Goal: Task Accomplishment & Management: Use online tool/utility

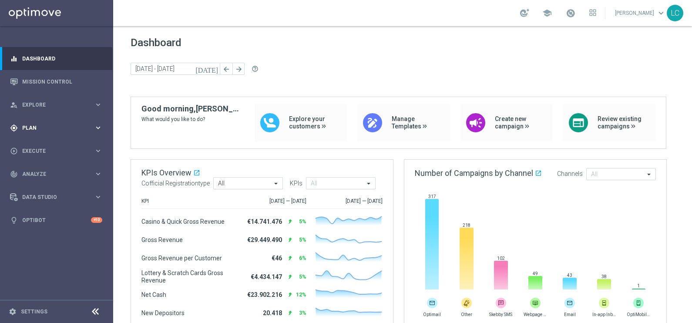
click at [50, 126] on span "Plan" at bounding box center [58, 127] width 72 height 5
click at [46, 147] on link "Target Groups" at bounding box center [57, 145] width 68 height 7
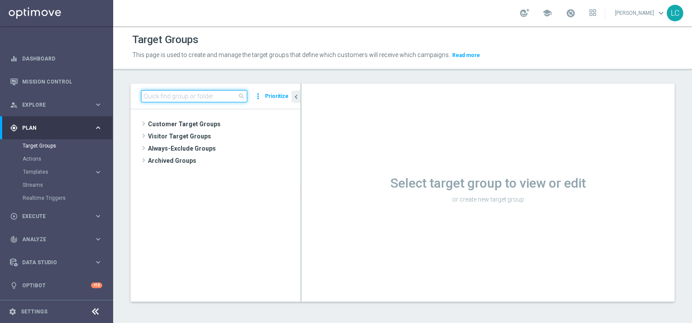
click at [172, 100] on input at bounding box center [194, 96] width 106 height 12
click at [193, 90] on input at bounding box center [194, 96] width 106 height 12
paste input "Active BETTING Master low no saldo GGRnb>0"
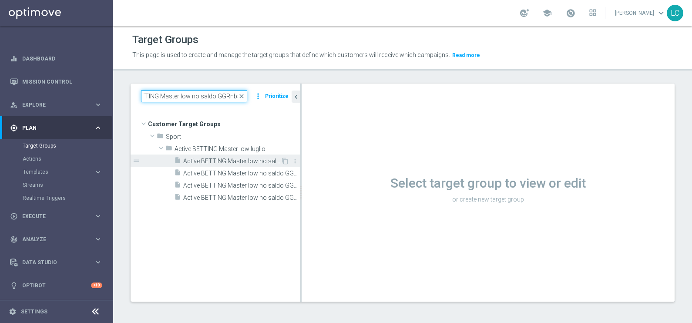
type input "Active BETTING Master low no saldo GGRnb>0"
click at [235, 161] on span "Active BETTING Master low no saldo GGRnb>0" at bounding box center [232, 161] width 98 height 7
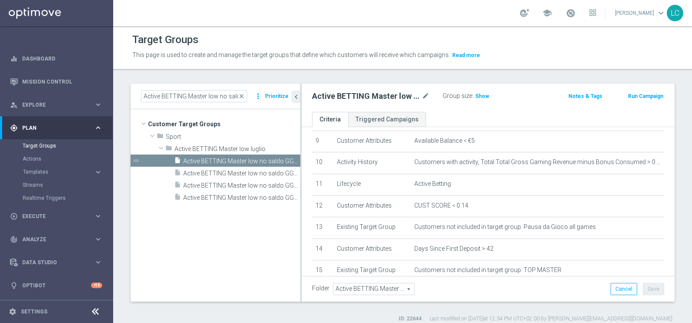
scroll to position [175, 0]
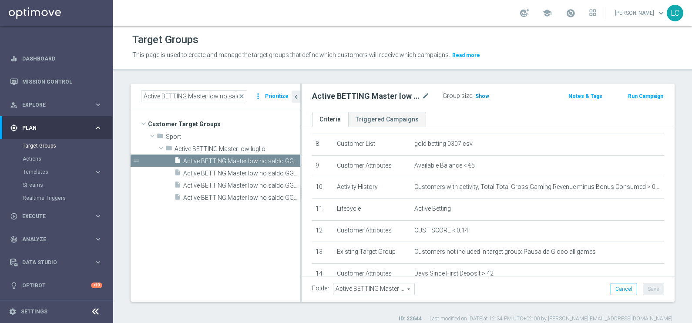
click at [481, 95] on span "Show" at bounding box center [482, 96] width 14 height 6
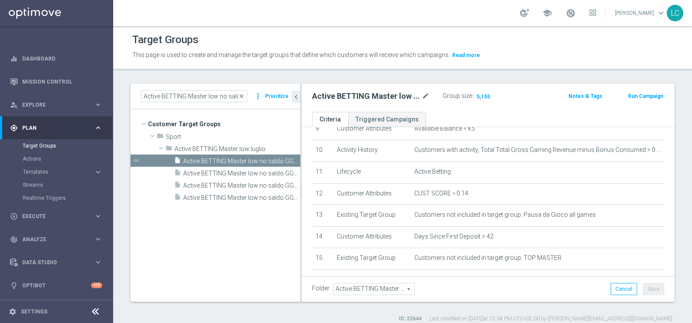
scroll to position [219, 0]
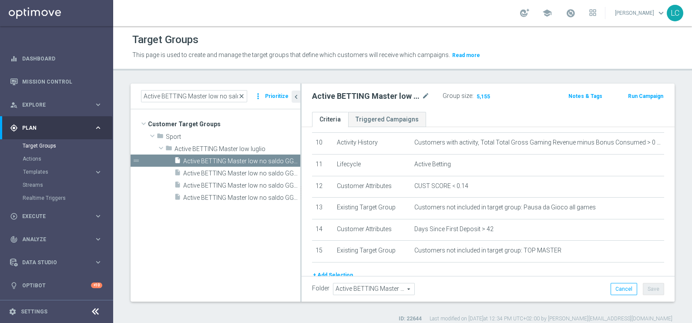
click at [245, 93] on span "close" at bounding box center [241, 96] width 7 height 7
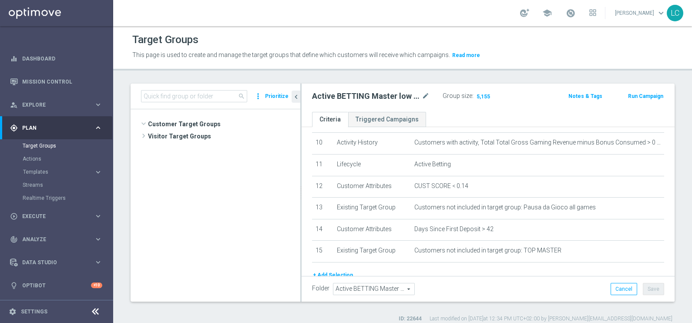
scroll to position [311, 0]
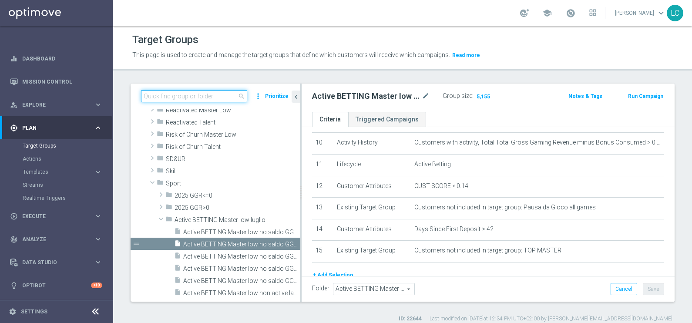
click at [212, 95] on input at bounding box center [194, 96] width 106 height 12
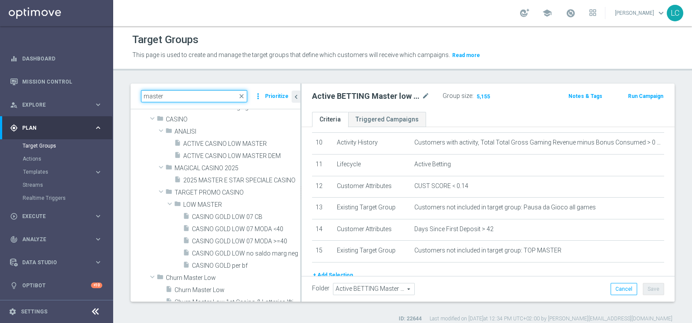
scroll to position [164, 0]
type input "master"
click at [243, 93] on span "close" at bounding box center [241, 96] width 7 height 7
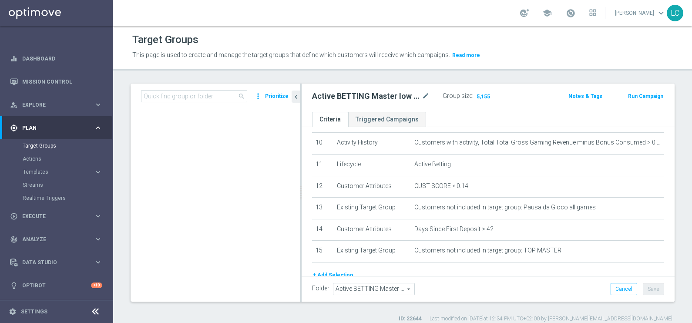
scroll to position [24209, 0]
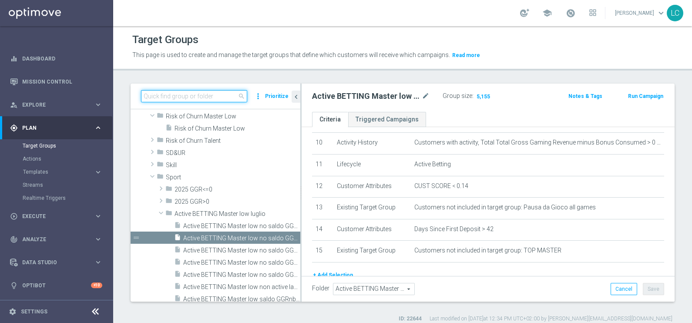
click at [224, 92] on input at bounding box center [194, 96] width 106 height 12
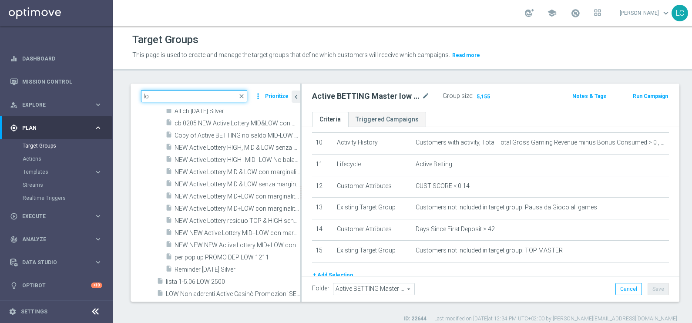
scroll to position [9736, 0]
type input "l"
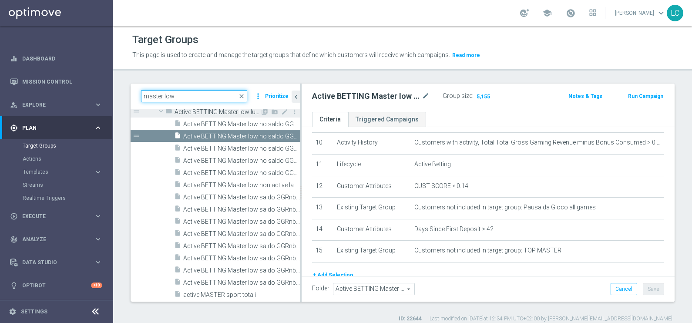
scroll to position [7, 0]
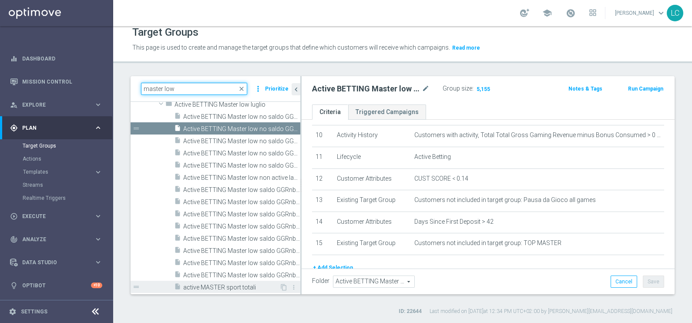
type input "master low"
click at [213, 284] on span "active MASTER sport totali" at bounding box center [231, 287] width 96 height 7
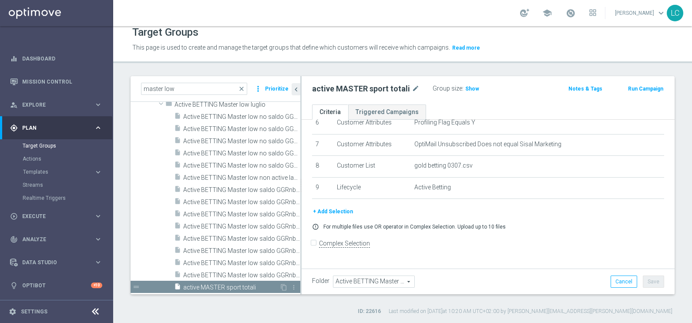
scroll to position [136, 0]
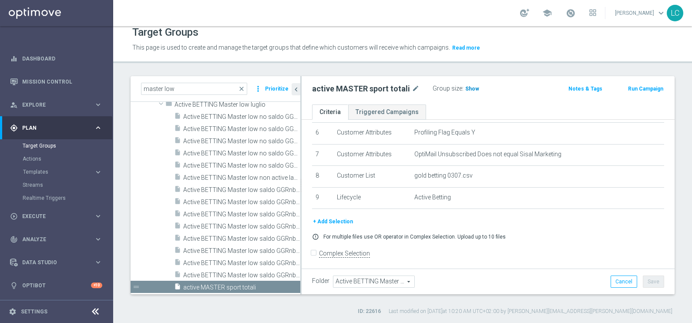
click at [466, 86] on span "Show" at bounding box center [472, 89] width 14 height 6
click at [485, 65] on div "Target Groups This page is used to create and manage the target groups that def…" at bounding box center [402, 174] width 579 height 297
